Goal: Task Accomplishment & Management: Use online tool/utility

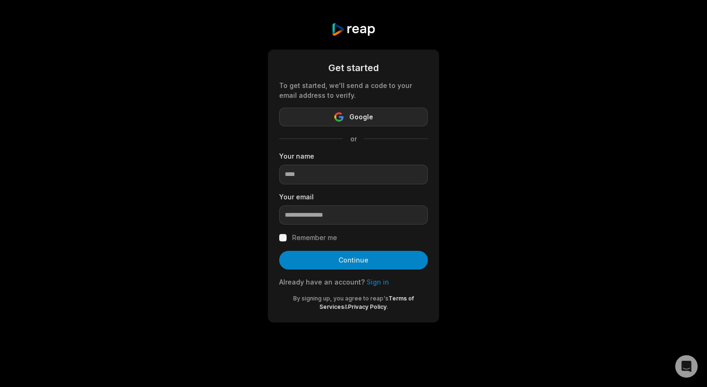
click at [341, 115] on icon "button" at bounding box center [338, 116] width 9 height 9
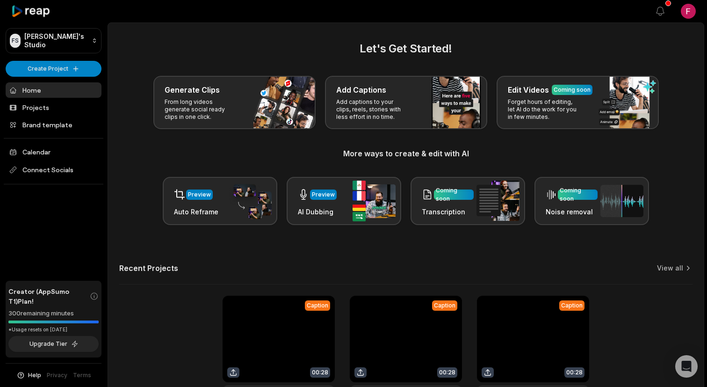
click at [689, 10] on html "FS Francois's Studio Create Project Home Projects Brand template Calendar Conne…" at bounding box center [353, 193] width 707 height 387
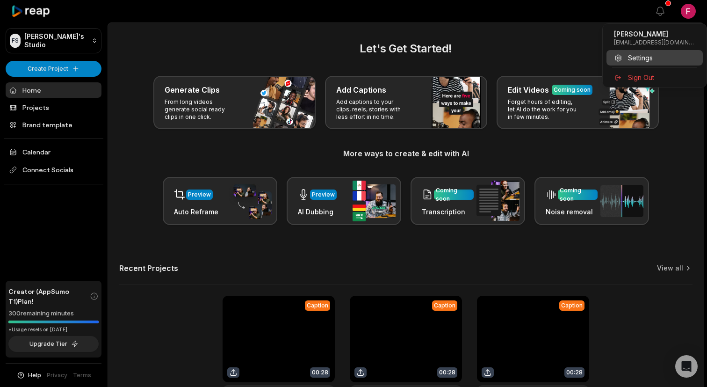
click at [631, 57] on span "Settings" at bounding box center [640, 58] width 25 height 10
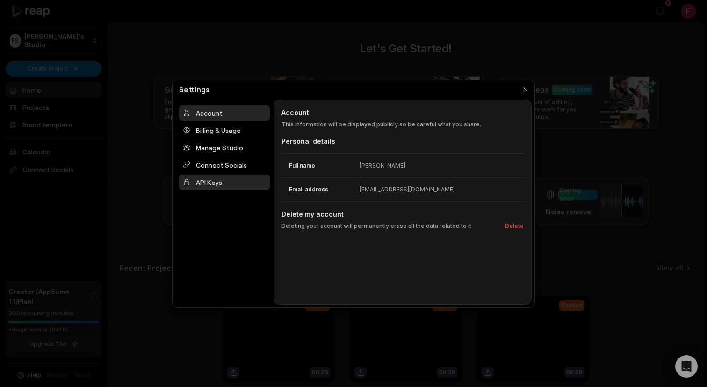
click at [222, 181] on div "API Keys" at bounding box center [224, 181] width 91 height 15
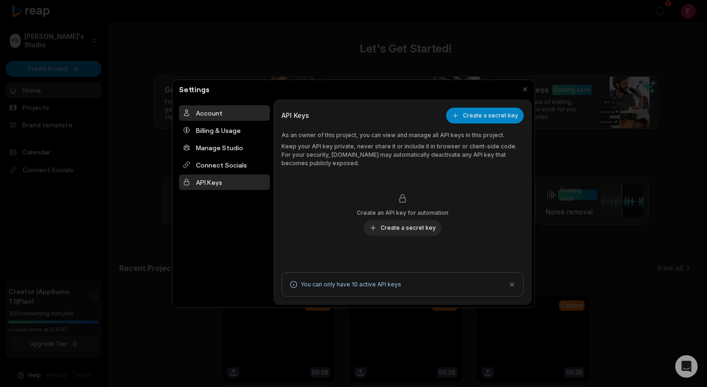
click at [232, 116] on div "Account" at bounding box center [224, 112] width 91 height 15
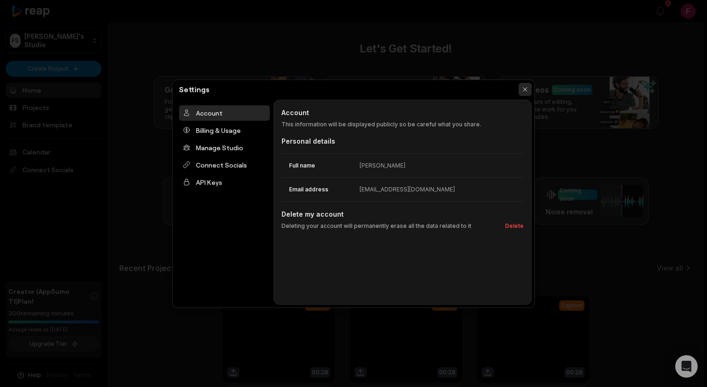
click at [528, 89] on button "button" at bounding box center [525, 89] width 13 height 13
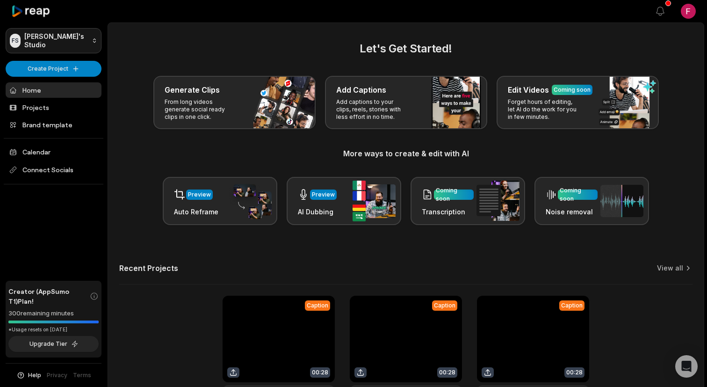
click at [84, 39] on html "FS Francois's Studio Create Project Home Projects Brand template Calendar Conne…" at bounding box center [353, 193] width 707 height 387
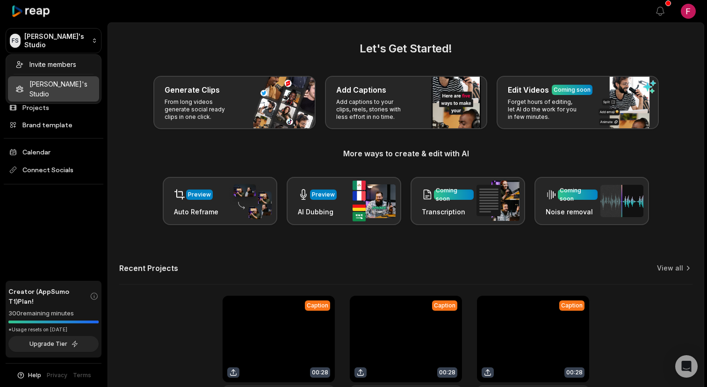
click at [80, 41] on html "FS Francois's Studio Create Project Home Projects Brand template Calendar Conne…" at bounding box center [353, 193] width 707 height 387
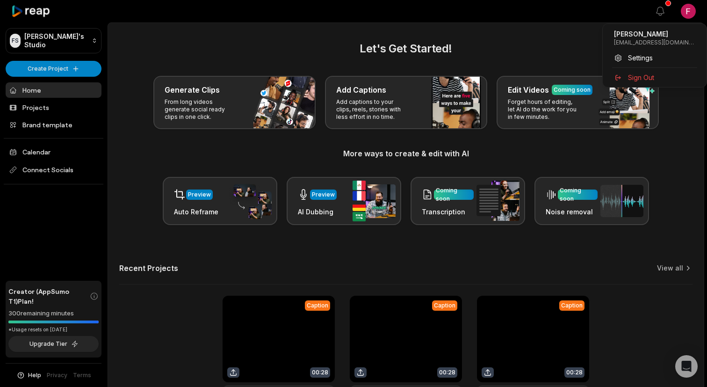
click at [693, 14] on html "FS Francois's Studio Create Project Home Projects Brand template Calendar Conne…" at bounding box center [353, 193] width 707 height 387
click at [646, 59] on span "Settings" at bounding box center [640, 58] width 25 height 10
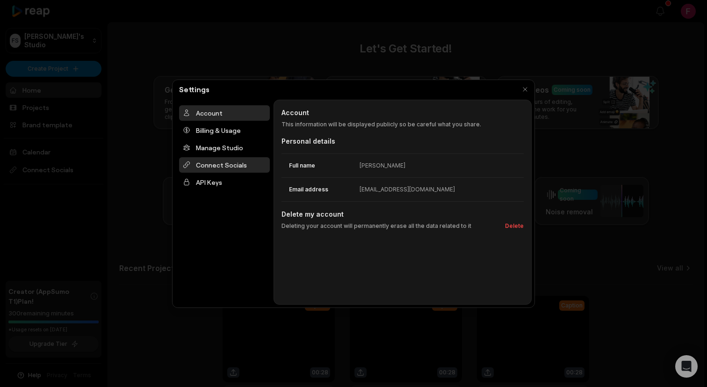
click at [237, 167] on div "Connect Socials" at bounding box center [224, 164] width 91 height 15
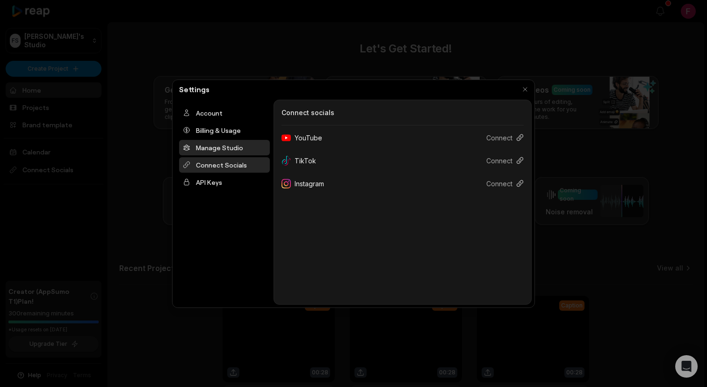
click at [225, 150] on div "Manage Studio" at bounding box center [224, 147] width 91 height 15
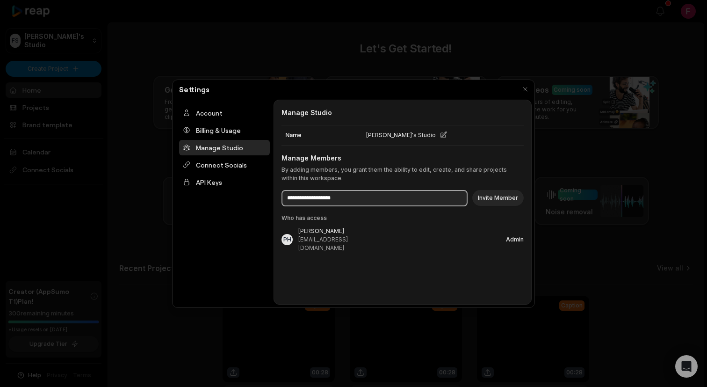
click at [355, 196] on input at bounding box center [375, 198] width 186 height 16
click at [336, 201] on input at bounding box center [375, 198] width 186 height 16
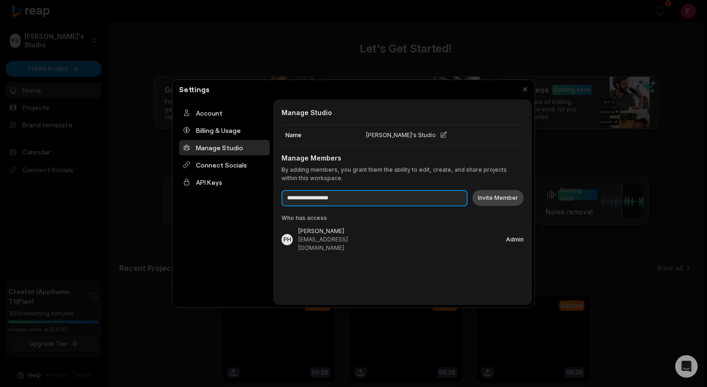
type input "**********"
click at [496, 196] on button "Invite Member" at bounding box center [497, 198] width 51 height 16
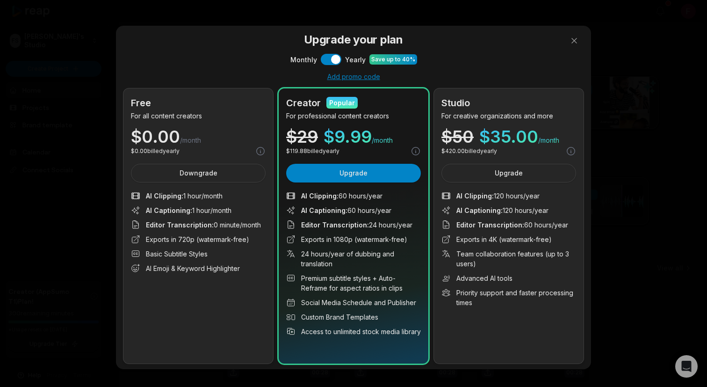
click at [196, 129] on div "Billing & Usage" at bounding box center [224, 130] width 91 height 15
click at [212, 133] on div "Billing & Usage" at bounding box center [224, 130] width 91 height 15
click at [471, 126] on p "Your billing and usage journey at reap.video" at bounding box center [403, 124] width 242 height 8
click at [218, 125] on div "Billing & Usage" at bounding box center [224, 130] width 91 height 15
click at [286, 127] on p "Your billing and usage journey at reap.video" at bounding box center [403, 124] width 242 height 8
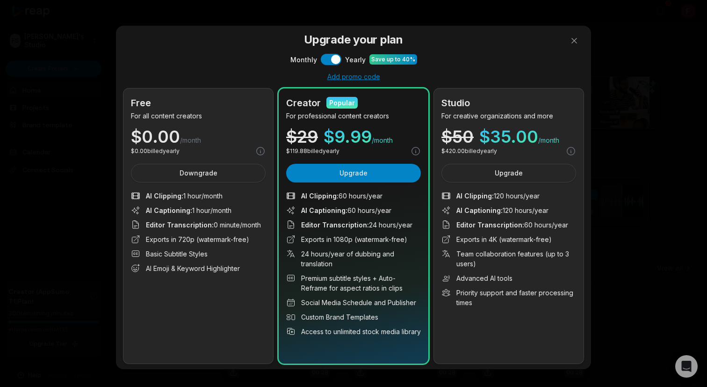
click at [332, 119] on div "Billing & Usage Billing & Usage Your billing and usage journey at reap.video Pl…" at bounding box center [403, 202] width 258 height 205
click at [574, 40] on div at bounding box center [353, 193] width 707 height 387
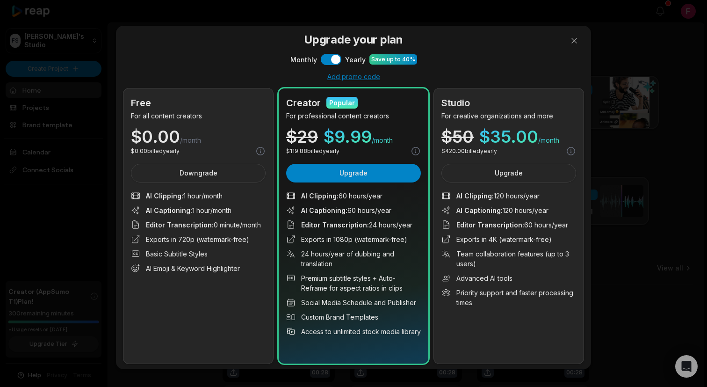
click at [574, 40] on button at bounding box center [574, 40] width 19 height 19
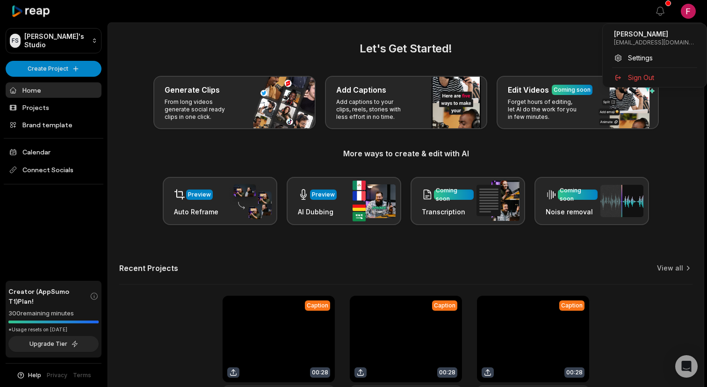
click at [689, 12] on html "FS Francois's Studio Create Project Home Projects Brand template Calendar Conne…" at bounding box center [353, 193] width 707 height 387
click at [536, 34] on html "FS Francois's Studio Create Project Home Projects Brand template Calendar Conne…" at bounding box center [353, 193] width 707 height 387
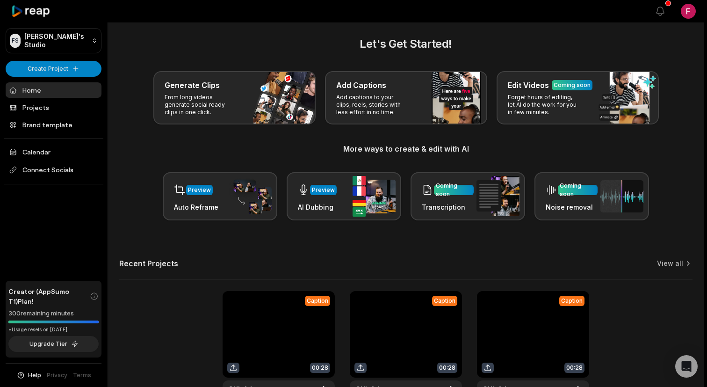
scroll to position [3, 0]
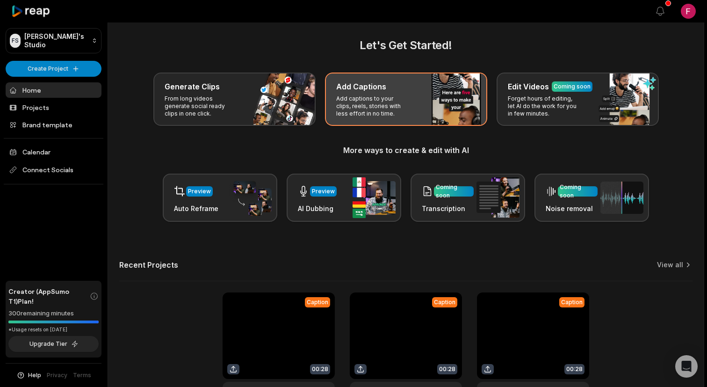
click at [395, 108] on p "Add captions to your clips, reels, stories with less effort in no time." at bounding box center [372, 106] width 73 height 22
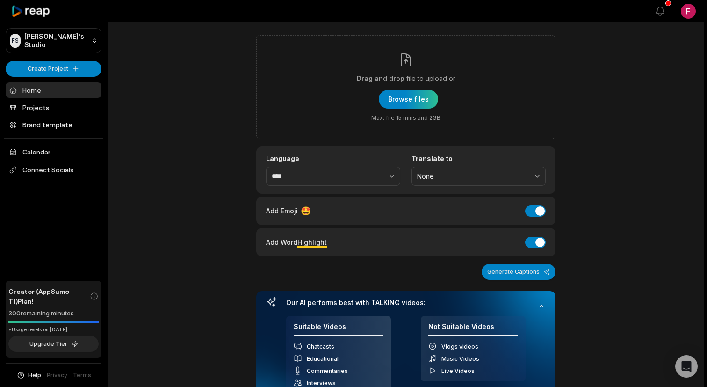
scroll to position [30, 0]
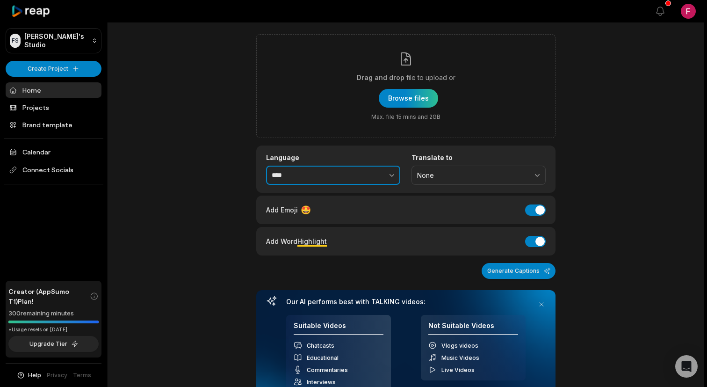
click at [364, 173] on button "button" at bounding box center [372, 176] width 58 height 20
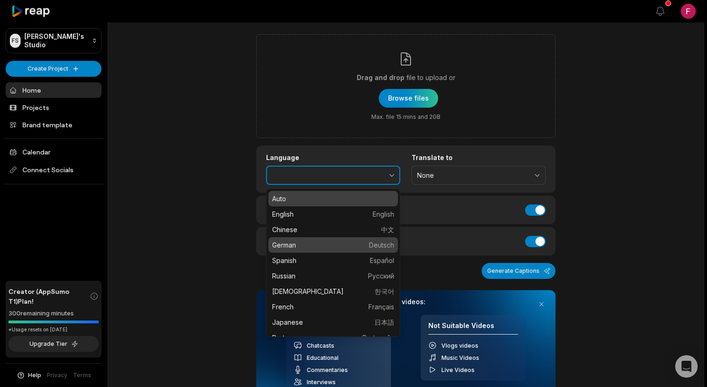
type input "******"
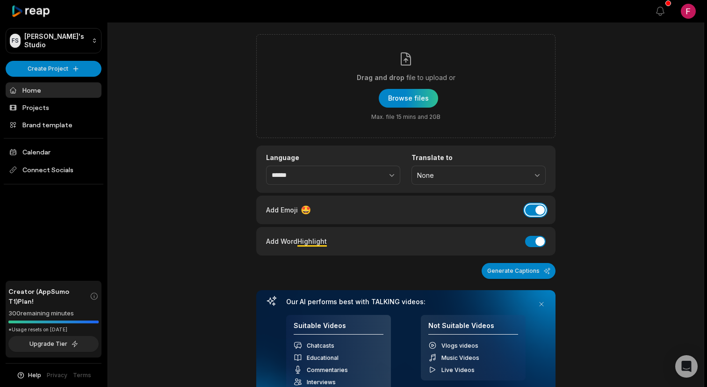
click at [539, 210] on button "Add Emoji" at bounding box center [535, 209] width 21 height 11
click at [539, 243] on button "Add Word Highlight" at bounding box center [535, 241] width 21 height 11
click at [451, 174] on span "None" at bounding box center [472, 175] width 110 height 8
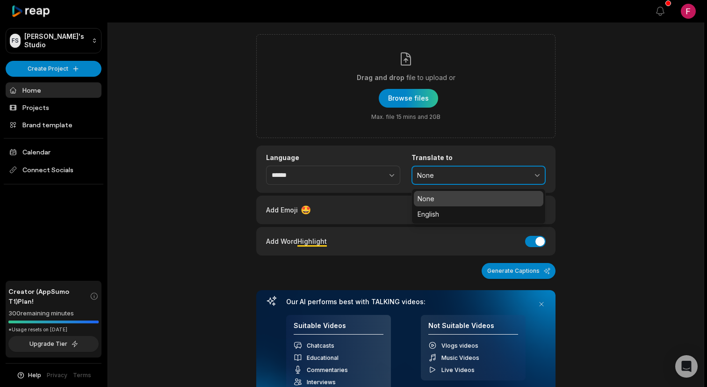
click at [451, 174] on span "None" at bounding box center [472, 175] width 110 height 8
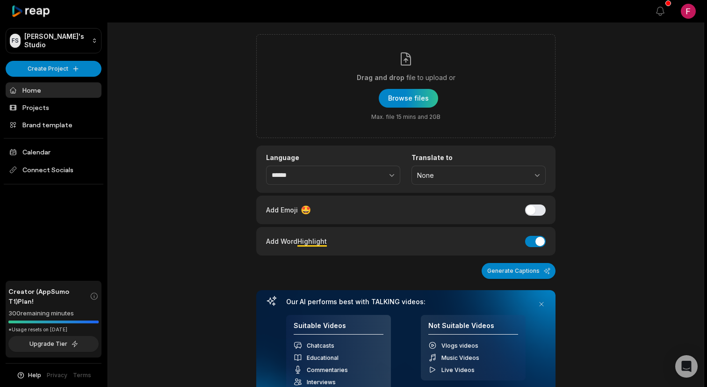
click at [33, 87] on link "Home" at bounding box center [54, 89] width 96 height 15
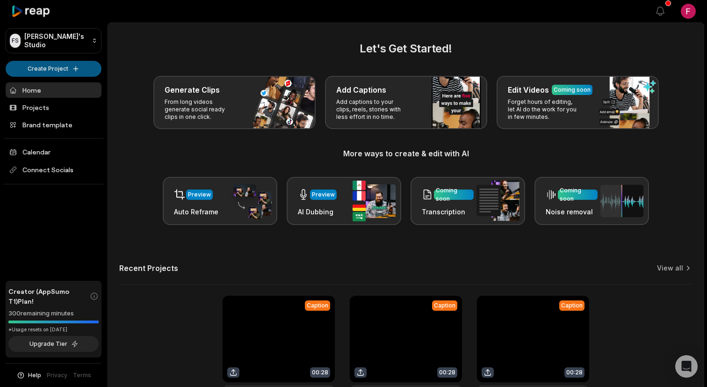
click at [71, 72] on html "[PERSON_NAME] Studio Create Project Home Projects Brand template Calendar Conne…" at bounding box center [353, 193] width 707 height 387
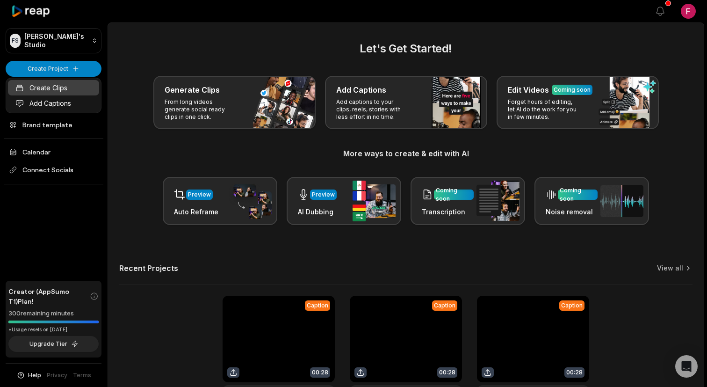
click at [65, 89] on link "Create Clips" at bounding box center [53, 87] width 91 height 15
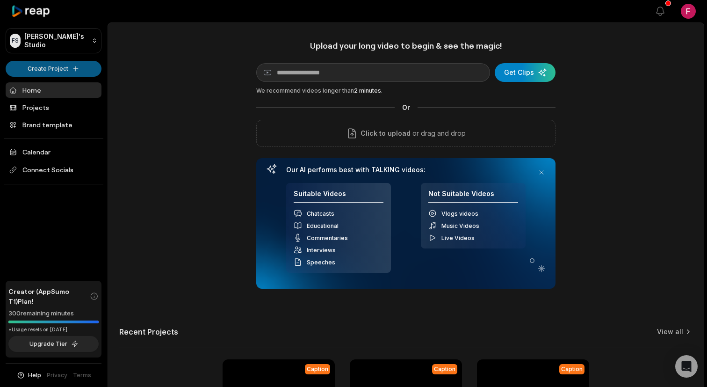
click at [47, 73] on html "FS Francois's Studio Create Project Home Projects Brand template Calendar Conne…" at bounding box center [353, 193] width 707 height 387
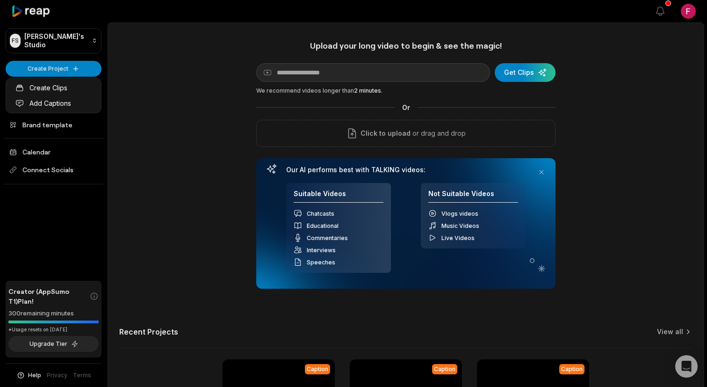
click at [129, 114] on html "FS Francois's Studio Create Project Home Projects Brand template Calendar Conne…" at bounding box center [353, 193] width 707 height 387
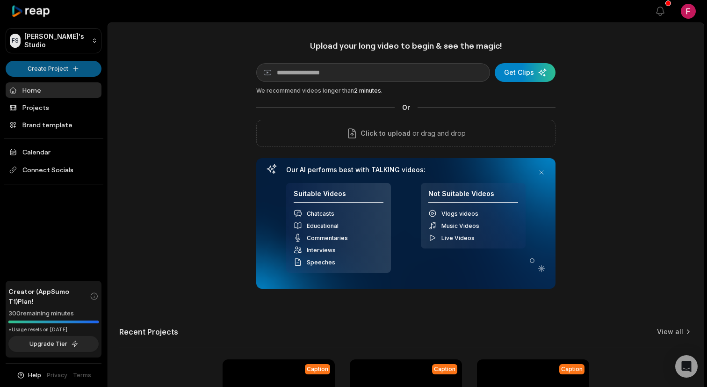
click at [53, 67] on html "FS Francois's Studio Create Project Home Projects Brand template Calendar Conne…" at bounding box center [353, 193] width 707 height 387
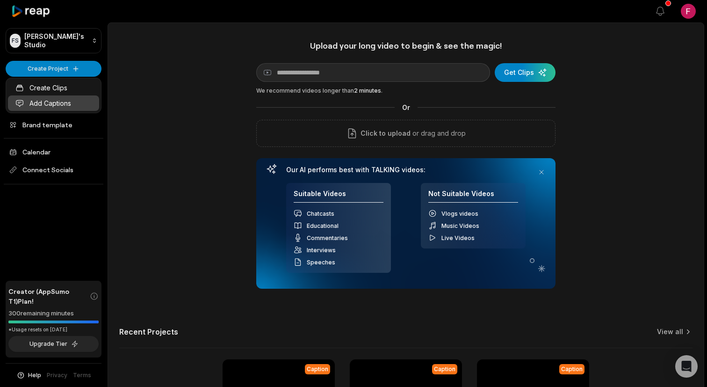
click at [58, 105] on link "Add Captions" at bounding box center [53, 102] width 91 height 15
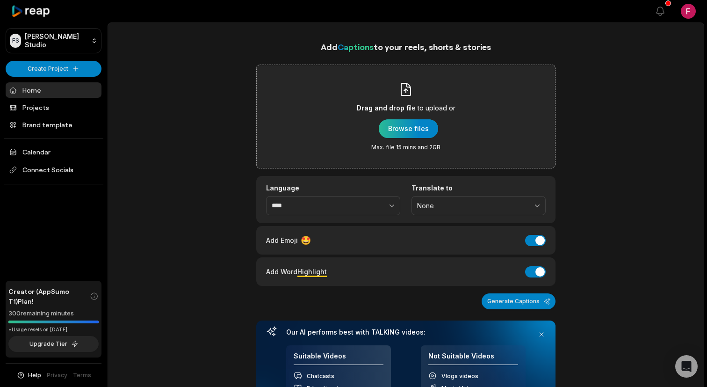
click at [412, 130] on div "button" at bounding box center [408, 128] width 59 height 19
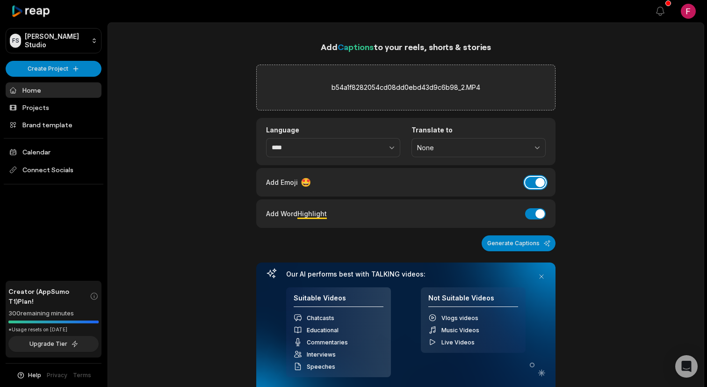
click at [537, 182] on button "Add Emoji" at bounding box center [535, 182] width 21 height 11
click at [355, 142] on button "button" at bounding box center [372, 148] width 58 height 20
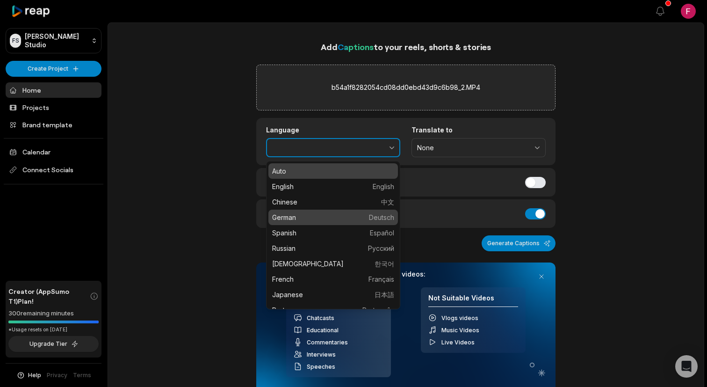
type input "******"
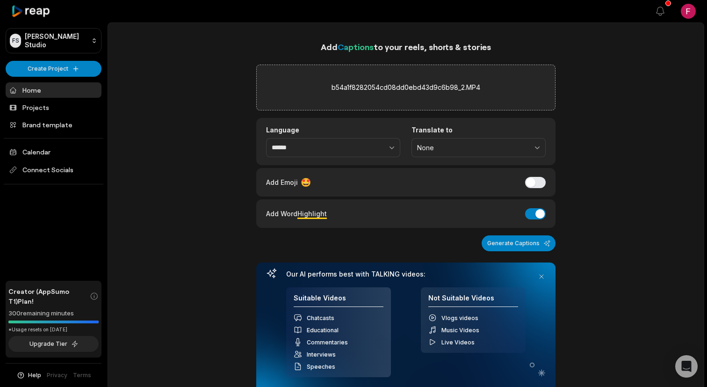
click at [303, 218] on div "Add Word Highlight" at bounding box center [296, 213] width 61 height 13
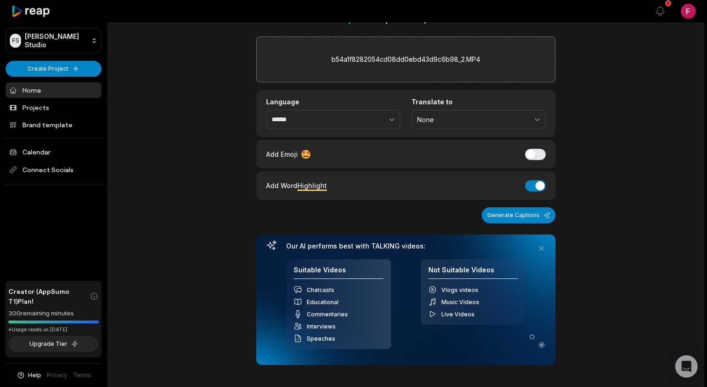
scroll to position [29, 0]
click at [510, 213] on button "Generate Captions" at bounding box center [519, 214] width 74 height 16
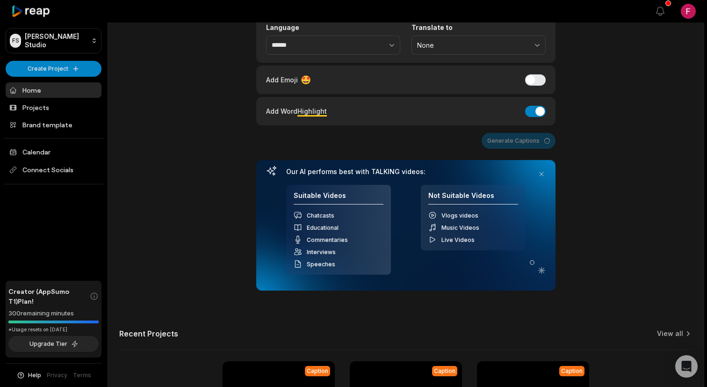
scroll to position [0, 0]
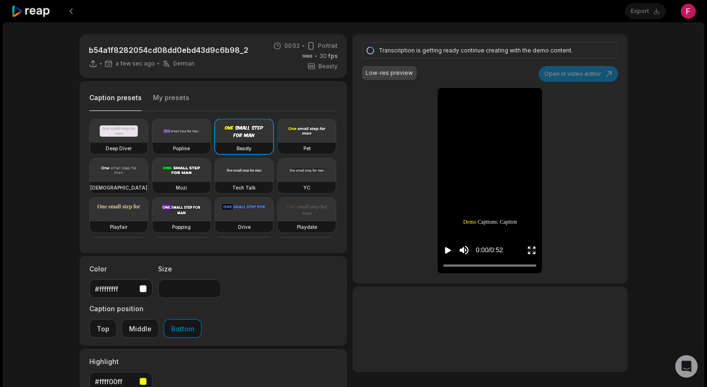
click at [448, 252] on icon "Play video" at bounding box center [448, 250] width 6 height 7
click at [448, 252] on icon "Pause video" at bounding box center [447, 250] width 9 height 9
click at [297, 140] on video at bounding box center [307, 130] width 58 height 23
click at [191, 172] on video at bounding box center [181, 170] width 58 height 23
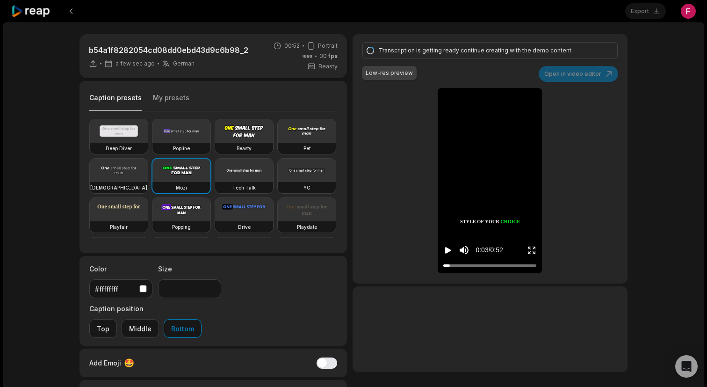
click at [449, 250] on icon "Play video" at bounding box center [448, 250] width 6 height 7
click at [448, 249] on icon "Pause video" at bounding box center [447, 250] width 9 height 9
click at [250, 136] on video at bounding box center [244, 130] width 58 height 23
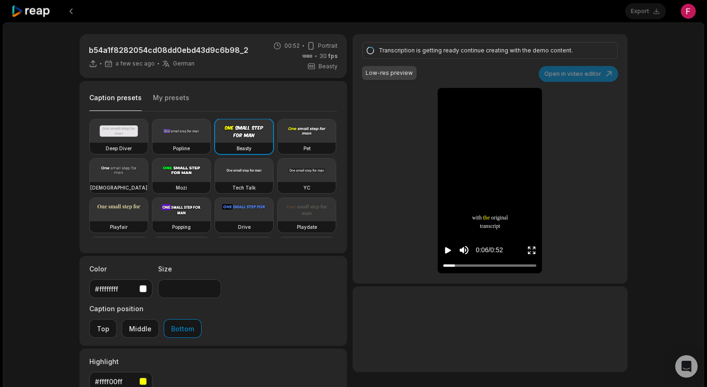
click at [112, 167] on video at bounding box center [119, 170] width 58 height 23
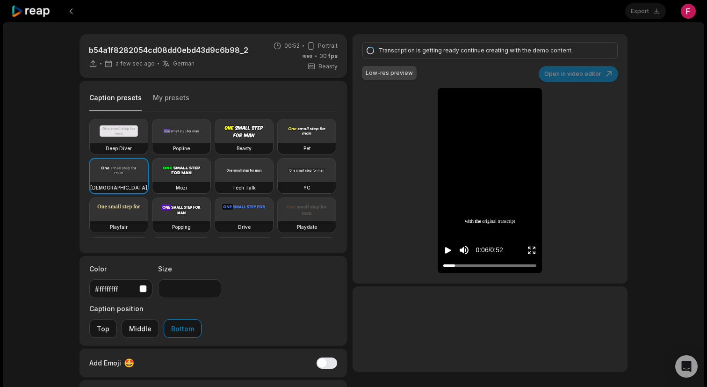
click at [135, 209] on video at bounding box center [119, 209] width 58 height 23
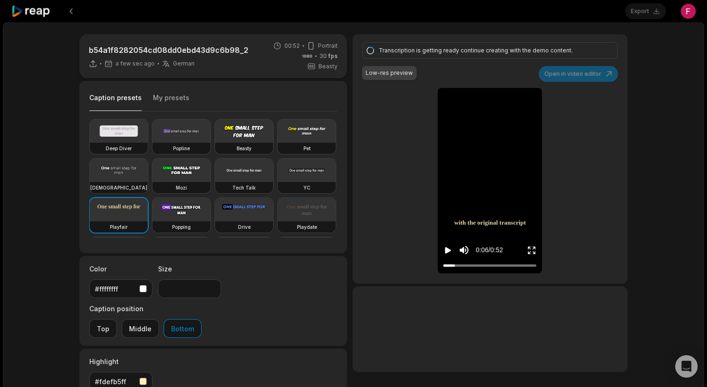
click at [130, 178] on video at bounding box center [119, 170] width 58 height 23
click at [449, 248] on icon "Play video" at bounding box center [447, 250] width 9 height 9
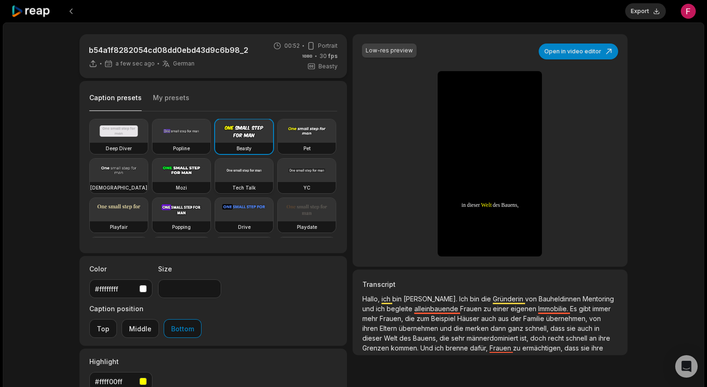
click at [245, 179] on video at bounding box center [244, 170] width 58 height 23
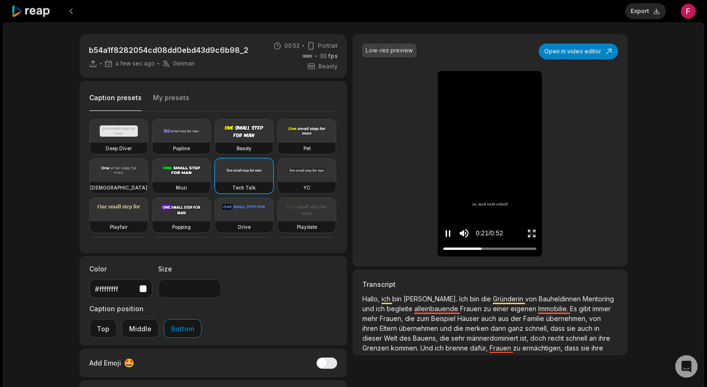
click at [447, 236] on icon "Pause video" at bounding box center [446, 233] width 1 height 7
click at [159, 319] on button "Middle" at bounding box center [140, 328] width 37 height 19
click at [449, 233] on icon "Play video" at bounding box center [448, 233] width 6 height 7
click at [449, 233] on icon "Pause video" at bounding box center [447, 233] width 9 height 9
click at [128, 172] on video at bounding box center [119, 170] width 58 height 23
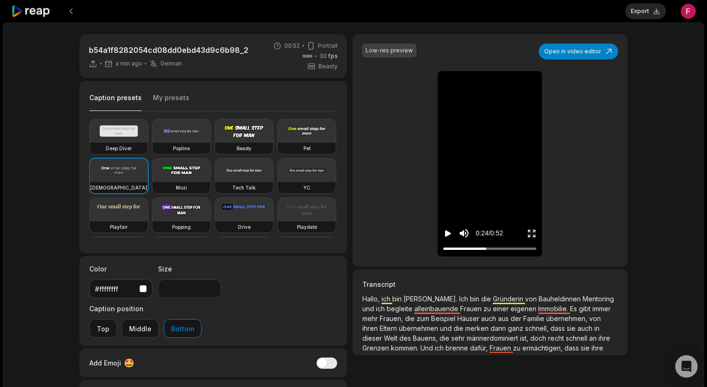
click at [447, 230] on icon "Play video" at bounding box center [447, 233] width 9 height 9
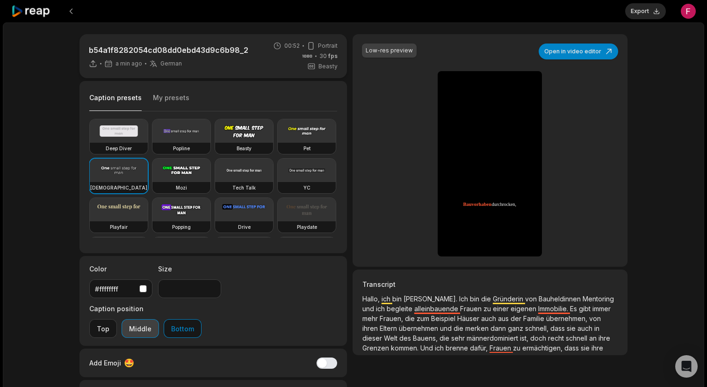
click at [159, 319] on button "Middle" at bounding box center [140, 328] width 37 height 19
click at [192, 290] on input "**" at bounding box center [189, 288] width 63 height 19
click at [210, 285] on input "**" at bounding box center [189, 288] width 63 height 19
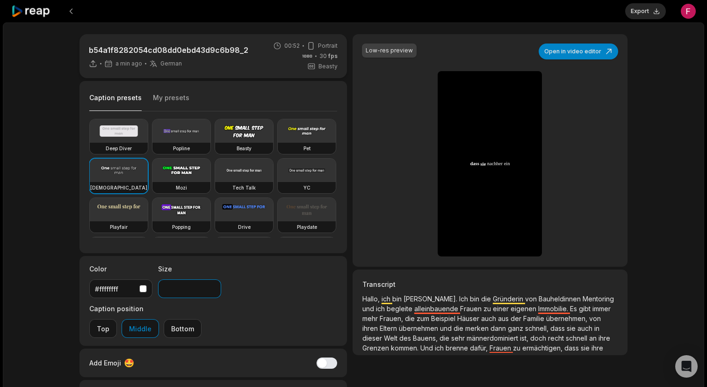
click at [210, 285] on input "**" at bounding box center [189, 288] width 63 height 19
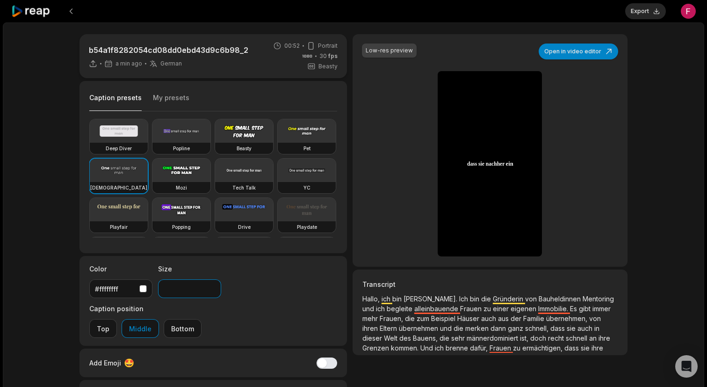
click at [210, 285] on input "**" at bounding box center [189, 288] width 63 height 19
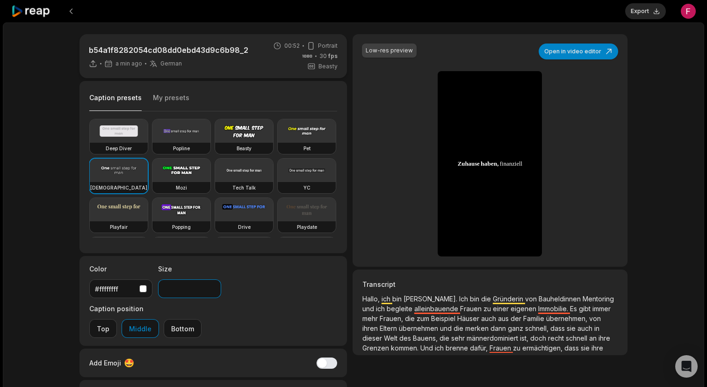
click at [210, 285] on input "**" at bounding box center [189, 288] width 63 height 19
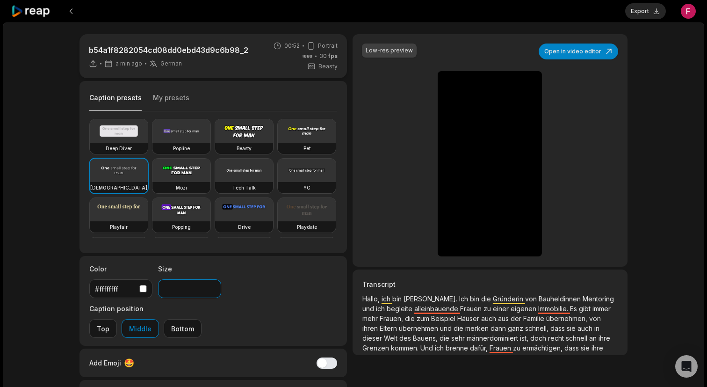
click at [210, 285] on input "**" at bounding box center [189, 288] width 63 height 19
type input "**"
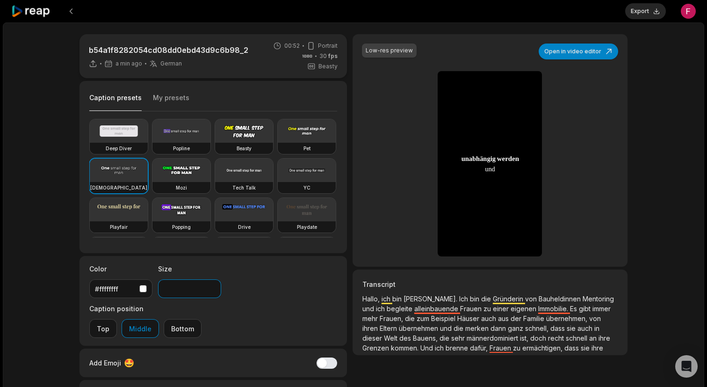
click at [210, 285] on input "**" at bounding box center [189, 288] width 63 height 19
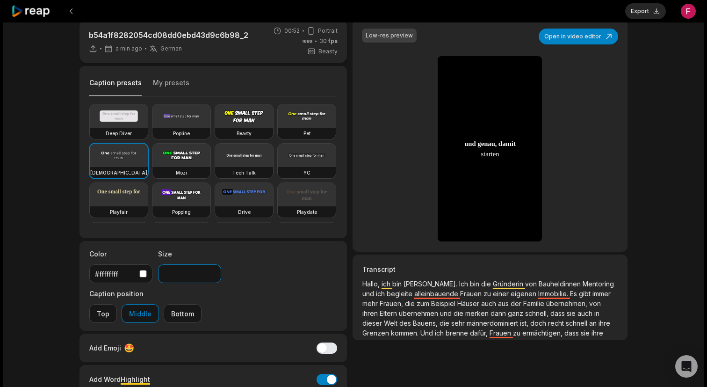
scroll to position [8, 0]
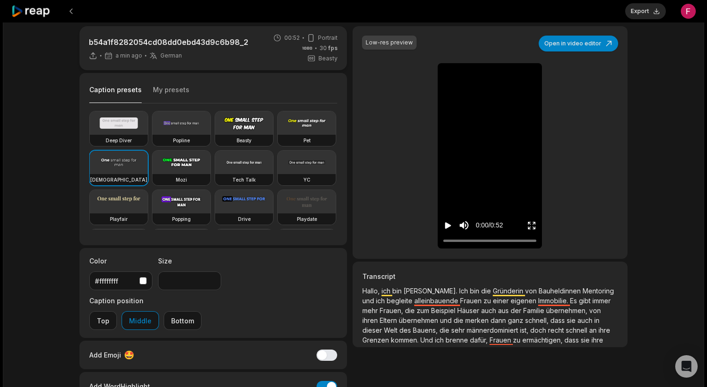
click at [447, 225] on icon "Play video" at bounding box center [448, 225] width 6 height 7
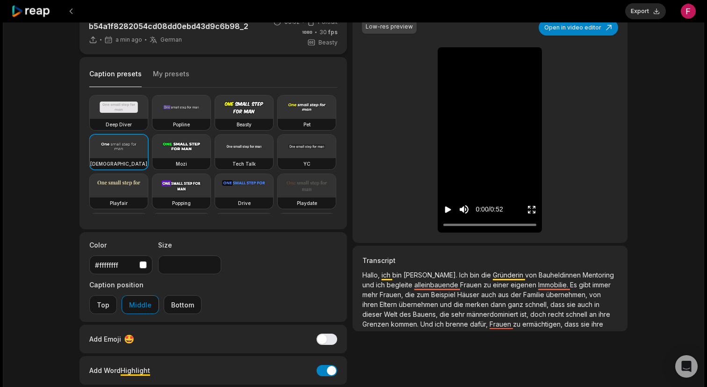
scroll to position [54, 0]
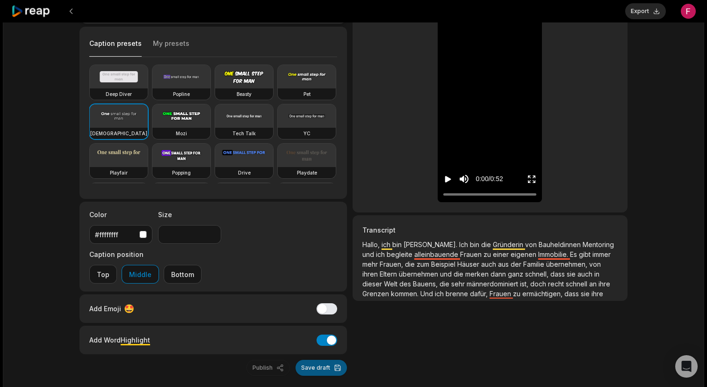
click at [321, 360] on button "Save draft" at bounding box center [321, 368] width 51 height 16
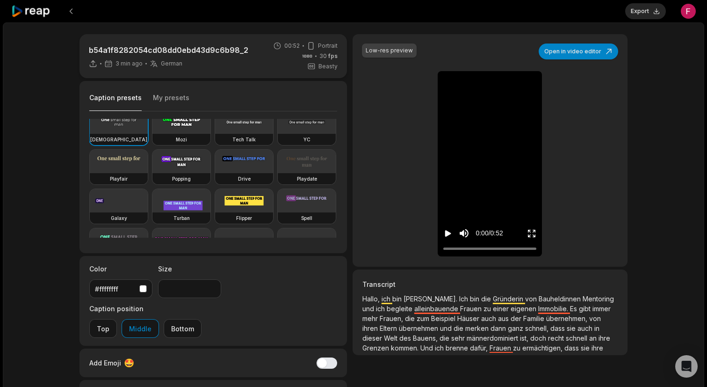
scroll to position [74, 0]
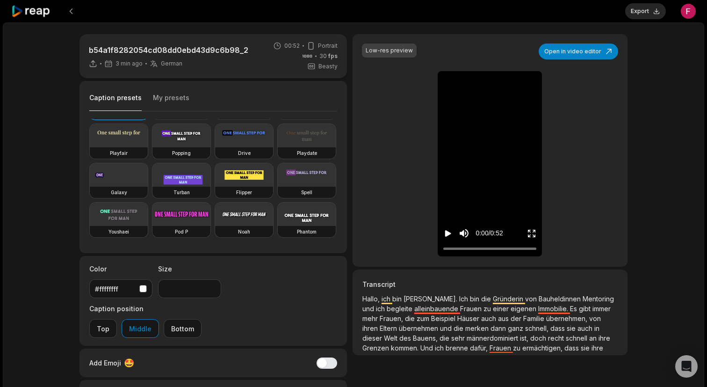
click at [449, 231] on icon "Play video" at bounding box center [447, 233] width 9 height 9
click at [451, 230] on icon "Pause video" at bounding box center [447, 233] width 9 height 9
click at [644, 15] on button "Export" at bounding box center [645, 11] width 41 height 16
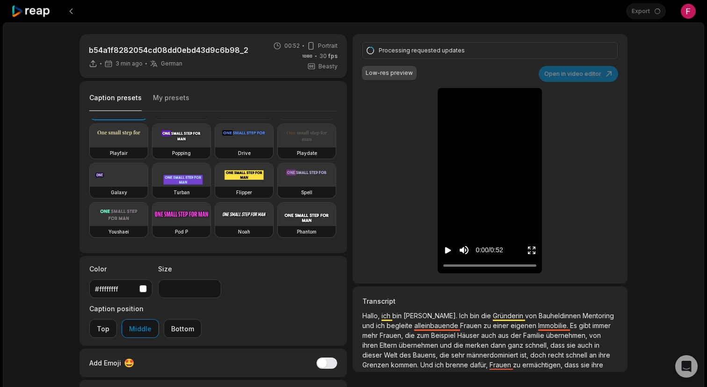
drag, startPoint x: 458, startPoint y: 264, endPoint x: 442, endPoint y: 265, distance: 15.9
click at [442, 265] on div "0:00 / 0:52" at bounding box center [490, 248] width 104 height 51
click at [449, 249] on icon "Pause video" at bounding box center [447, 250] width 9 height 9
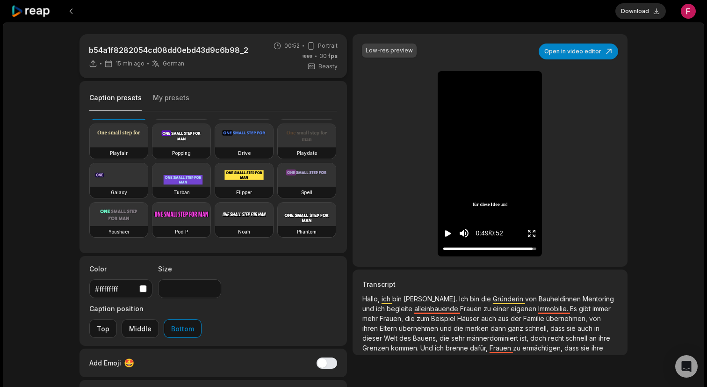
type input "**"
click at [653, 13] on button "Download" at bounding box center [641, 11] width 51 height 16
